Goal: Check status

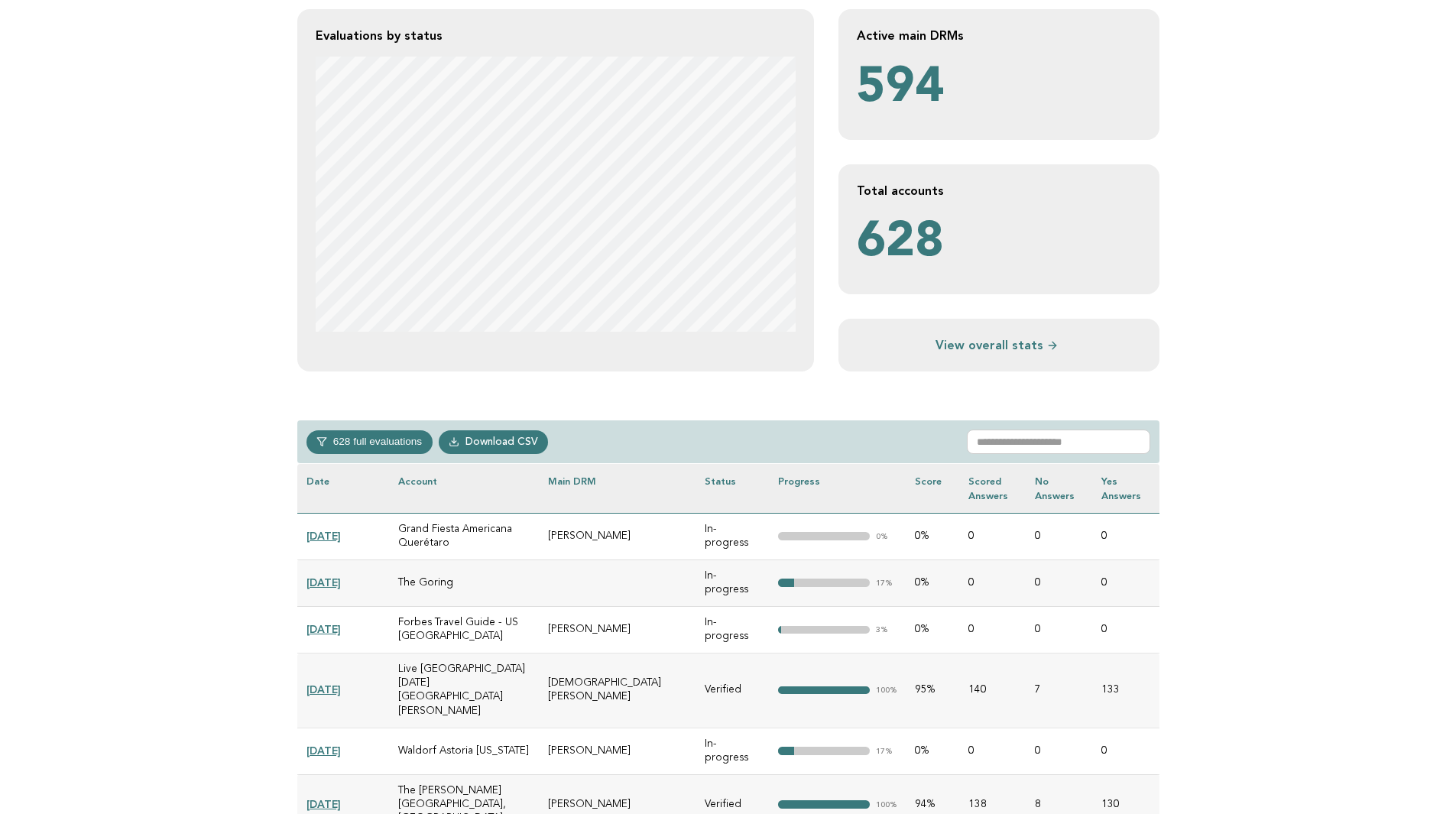
scroll to position [383, 0]
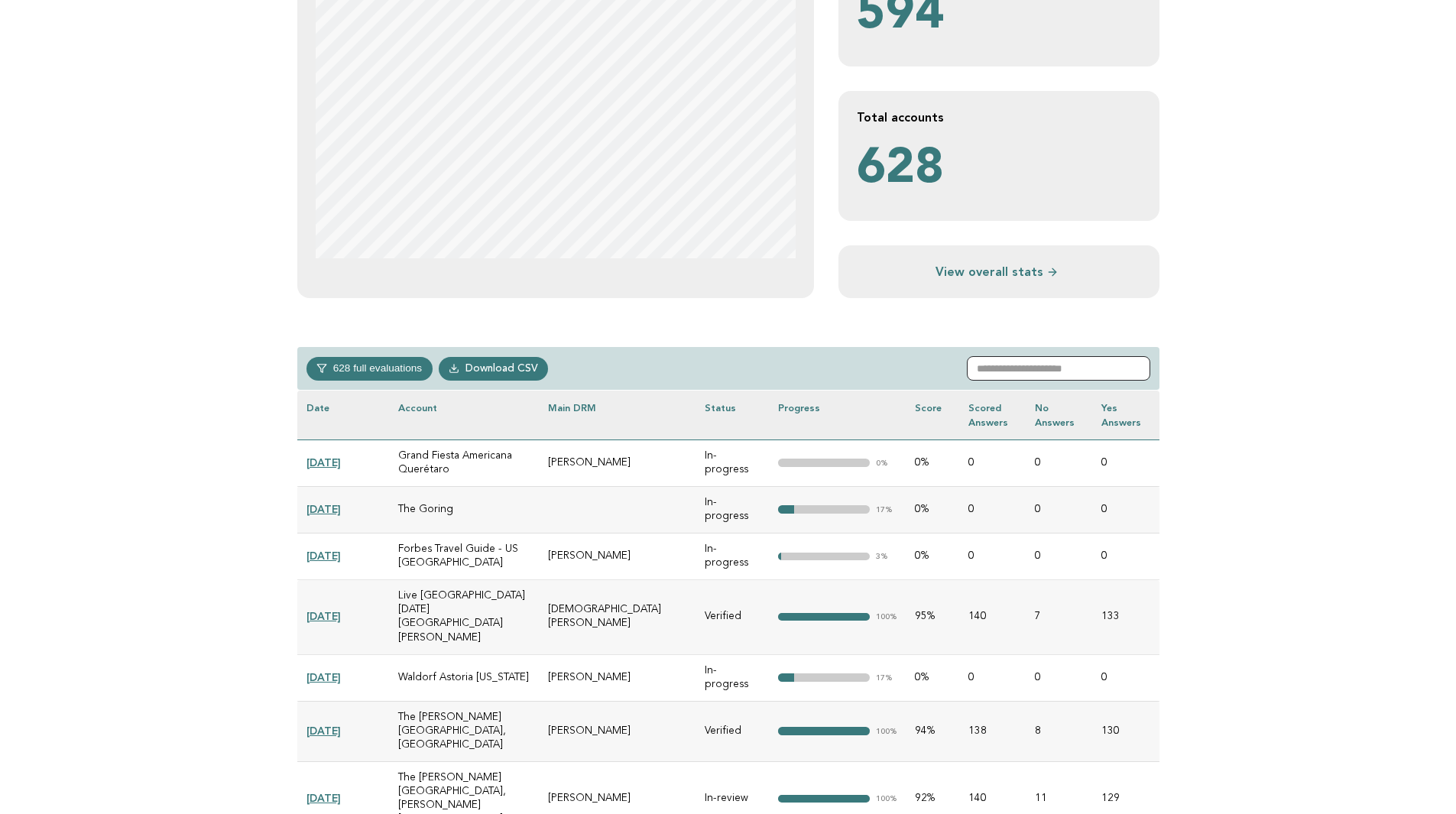
click at [1053, 369] on input "text" at bounding box center [1059, 368] width 183 height 25
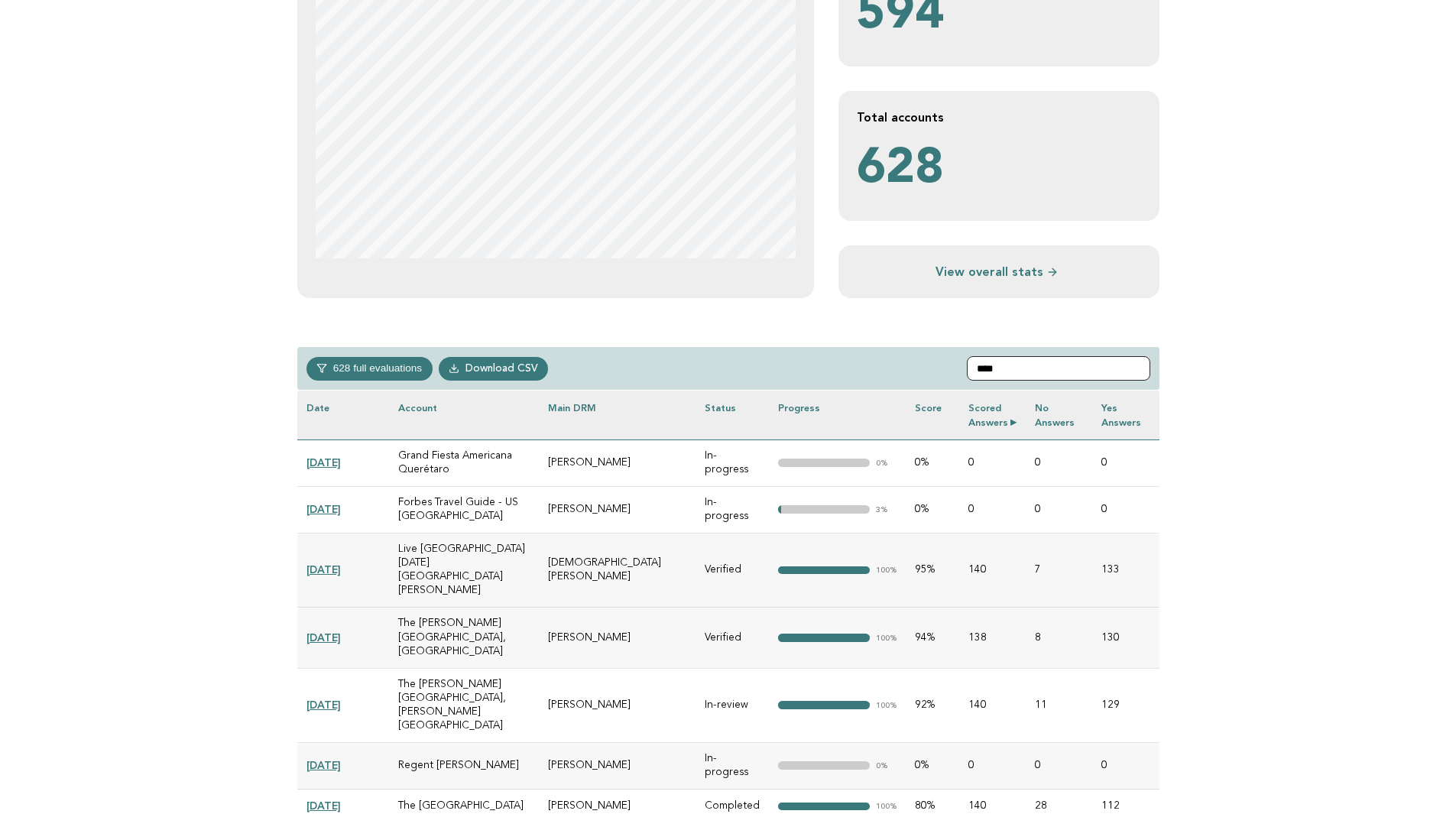
scroll to position [271, 0]
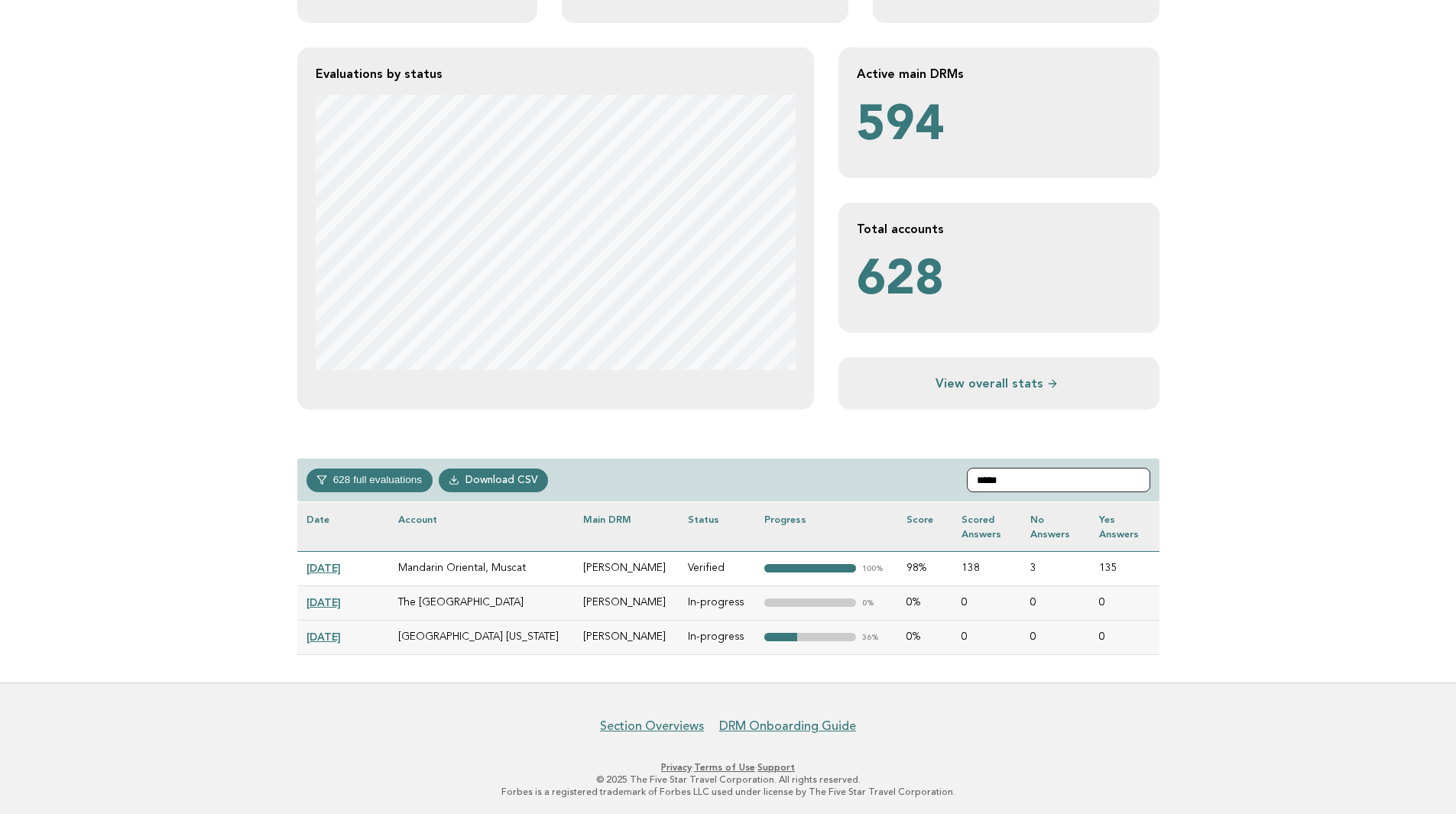
type input "*****"
click at [339, 634] on link "[DATE]" at bounding box center [323, 636] width 34 height 12
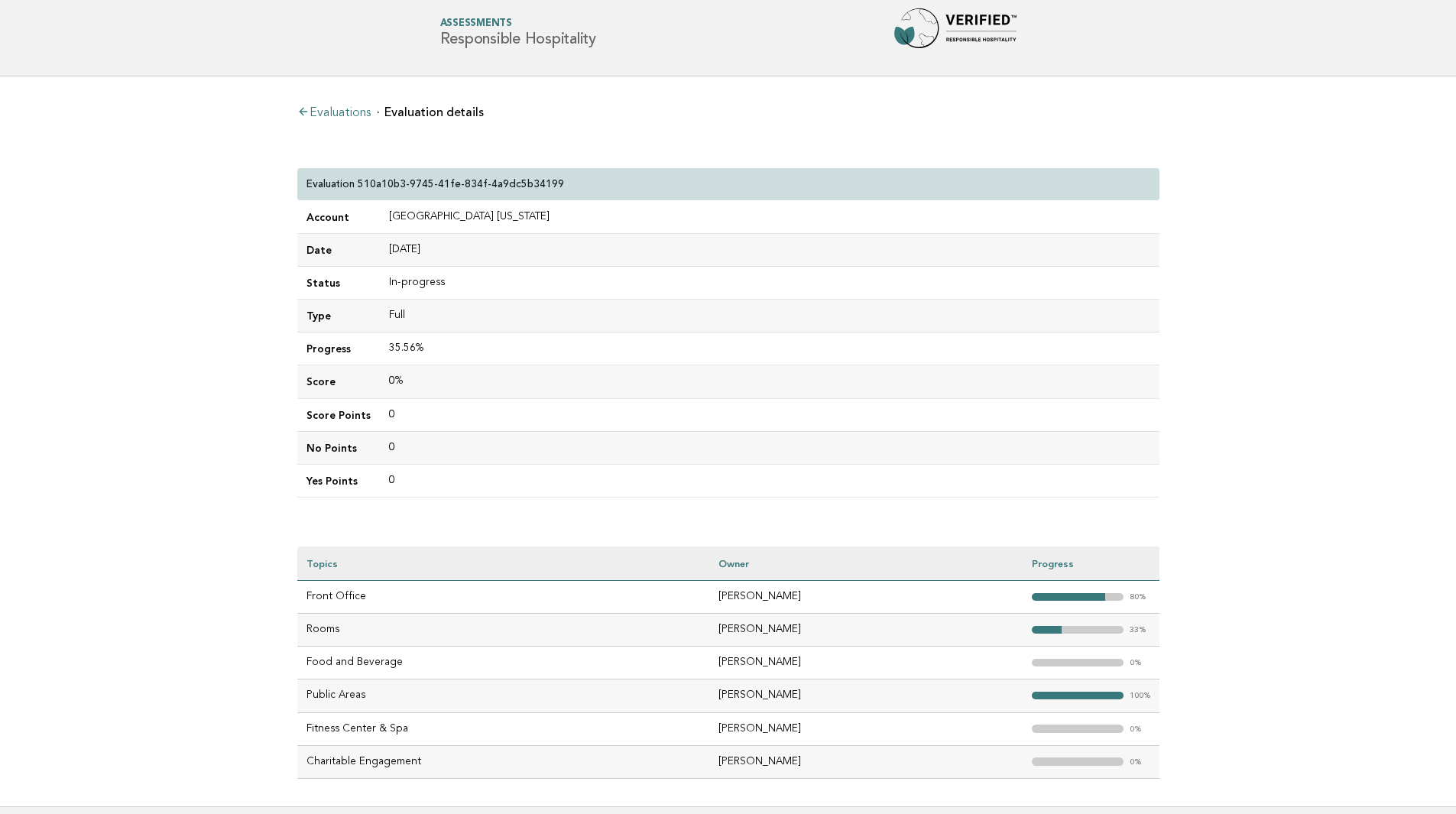
scroll to position [135, 0]
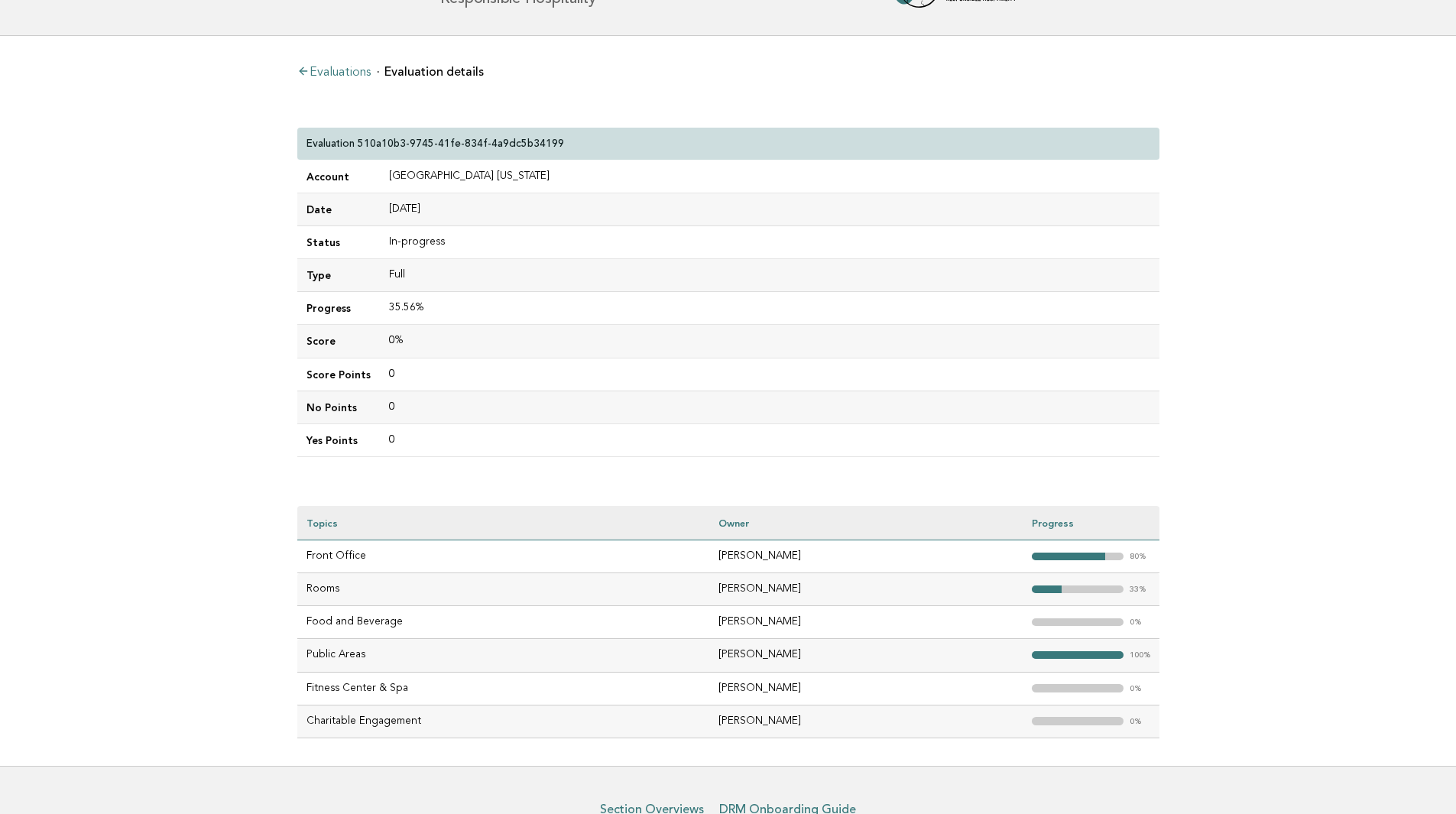
scroll to position [76, 0]
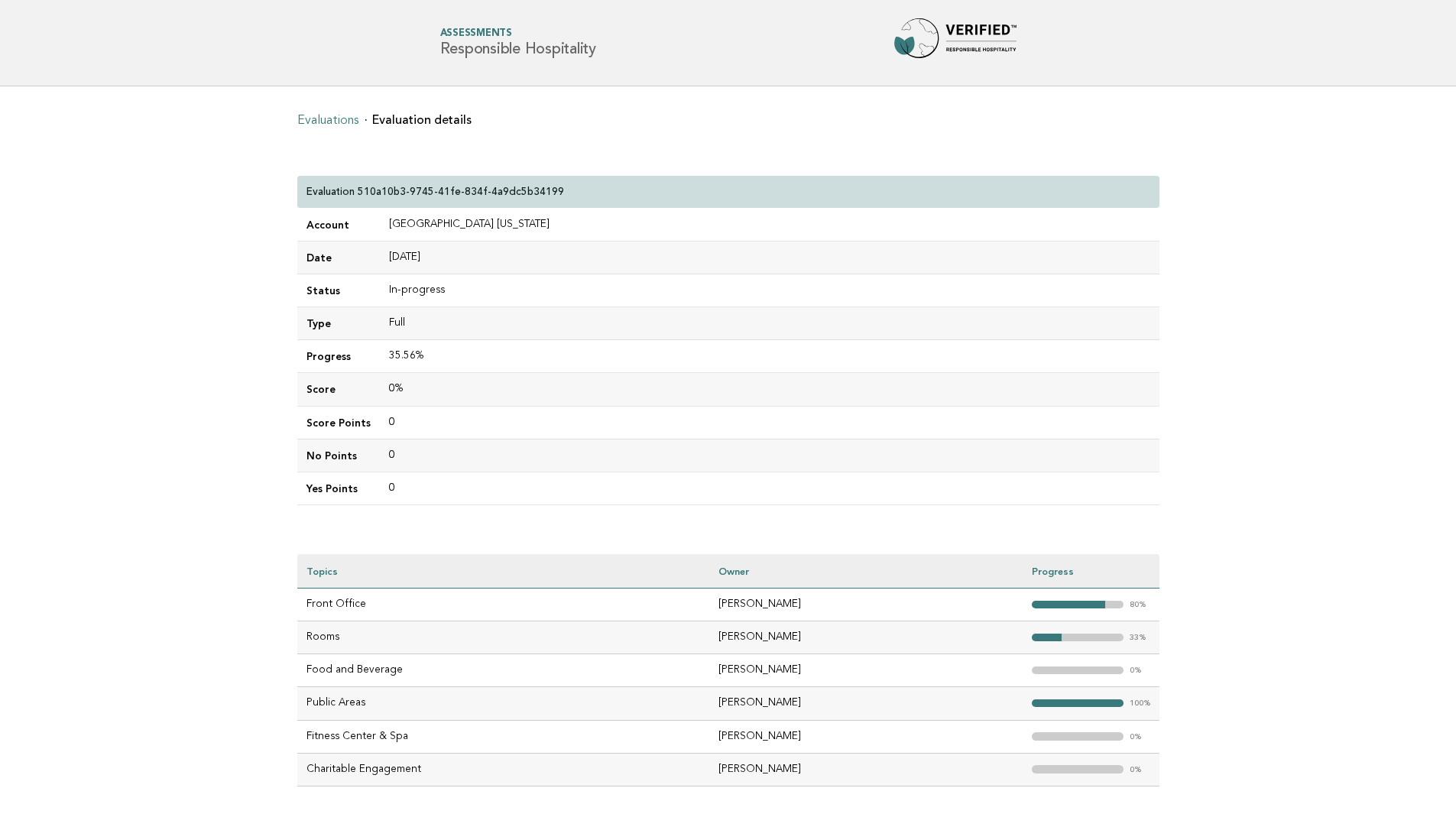
scroll to position [76, 0]
